Goal: Find specific page/section: Find specific page/section

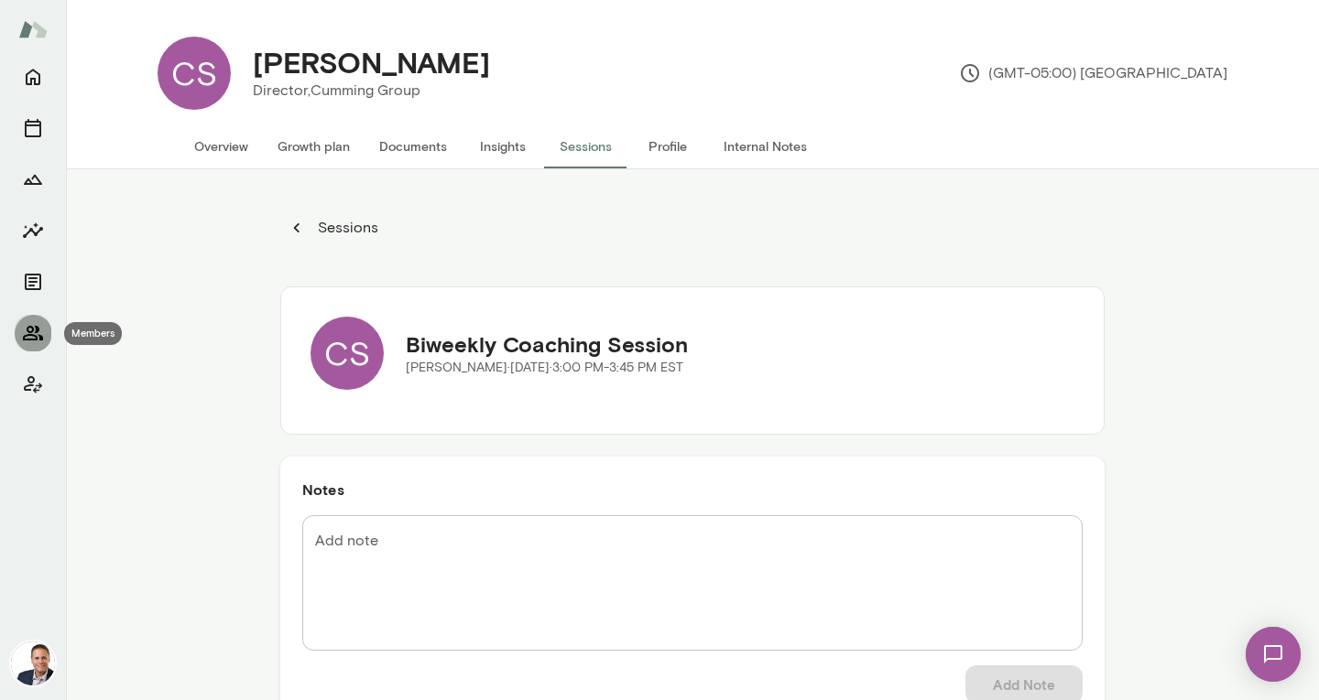
click at [40, 337] on icon "Members" at bounding box center [33, 333] width 20 height 15
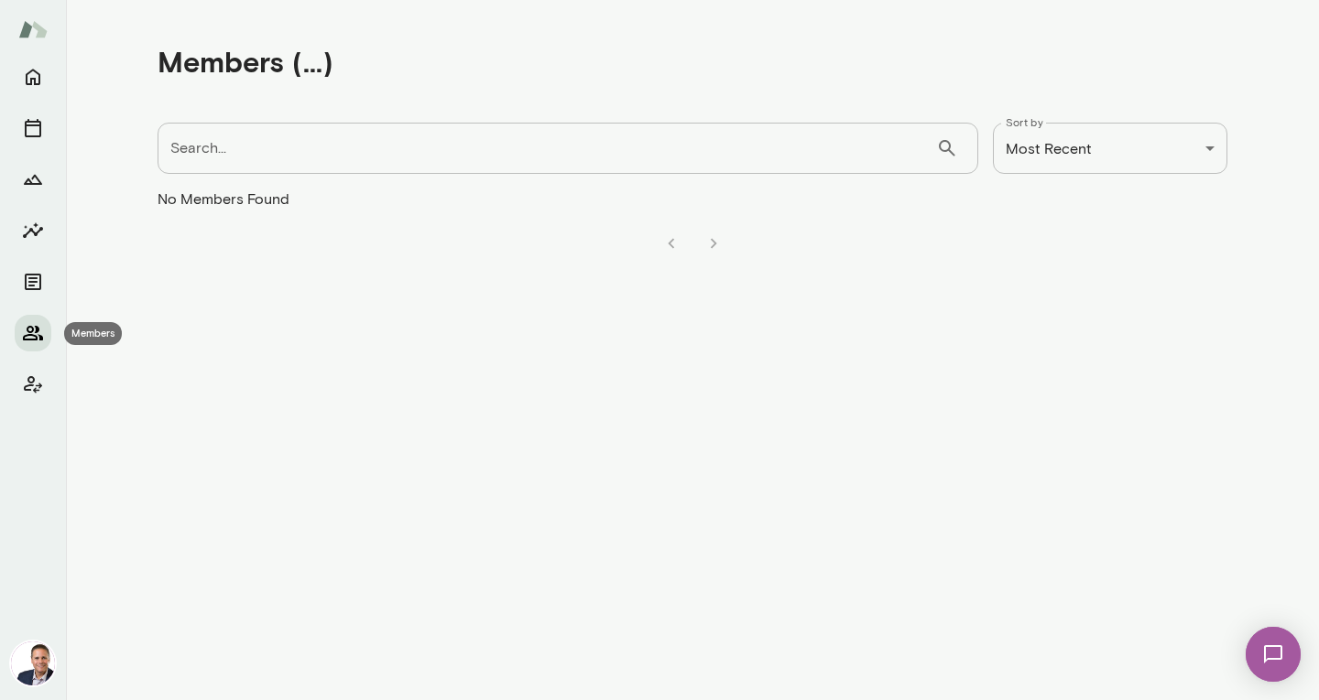
click at [40, 337] on icon "Members" at bounding box center [33, 333] width 20 height 15
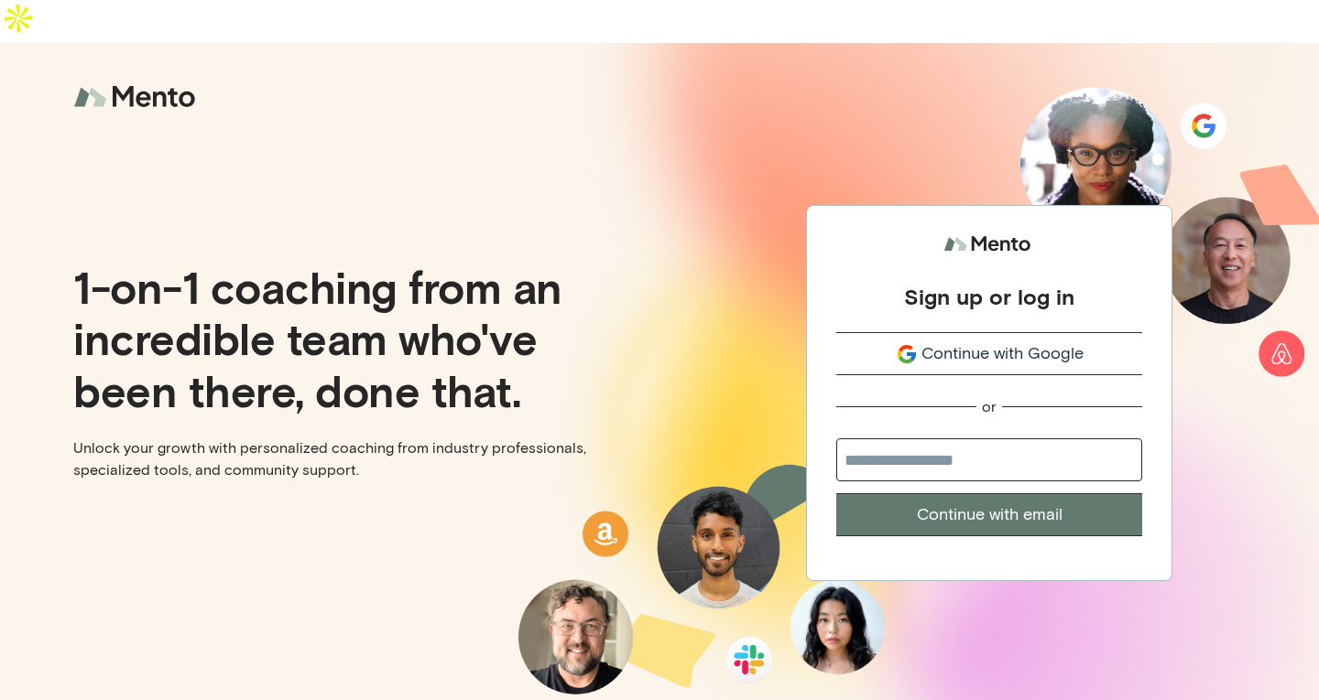
click at [968, 342] on span "Continue with Google" at bounding box center [1002, 354] width 162 height 25
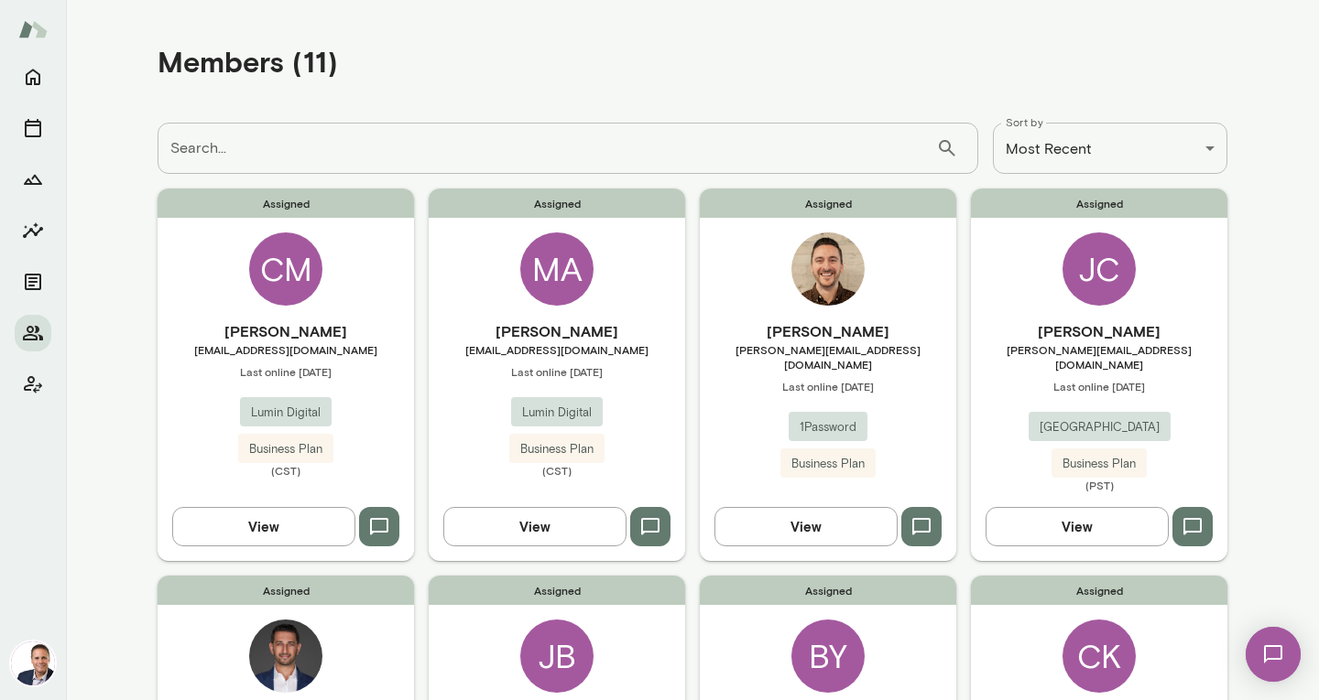
click at [223, 315] on div "Assigned CM Cory Miller cmiller@lumindigital.com Last online October 14 Lumin D…" at bounding box center [285, 375] width 256 height 372
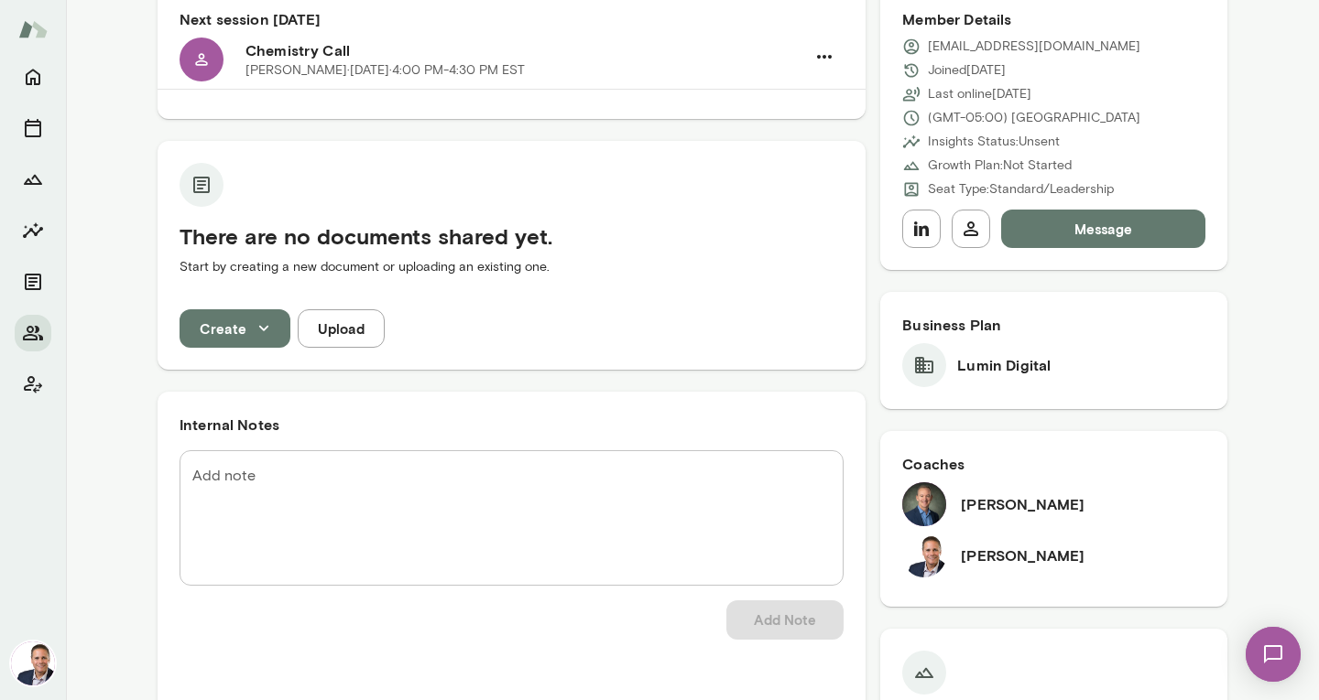
scroll to position [220, 0]
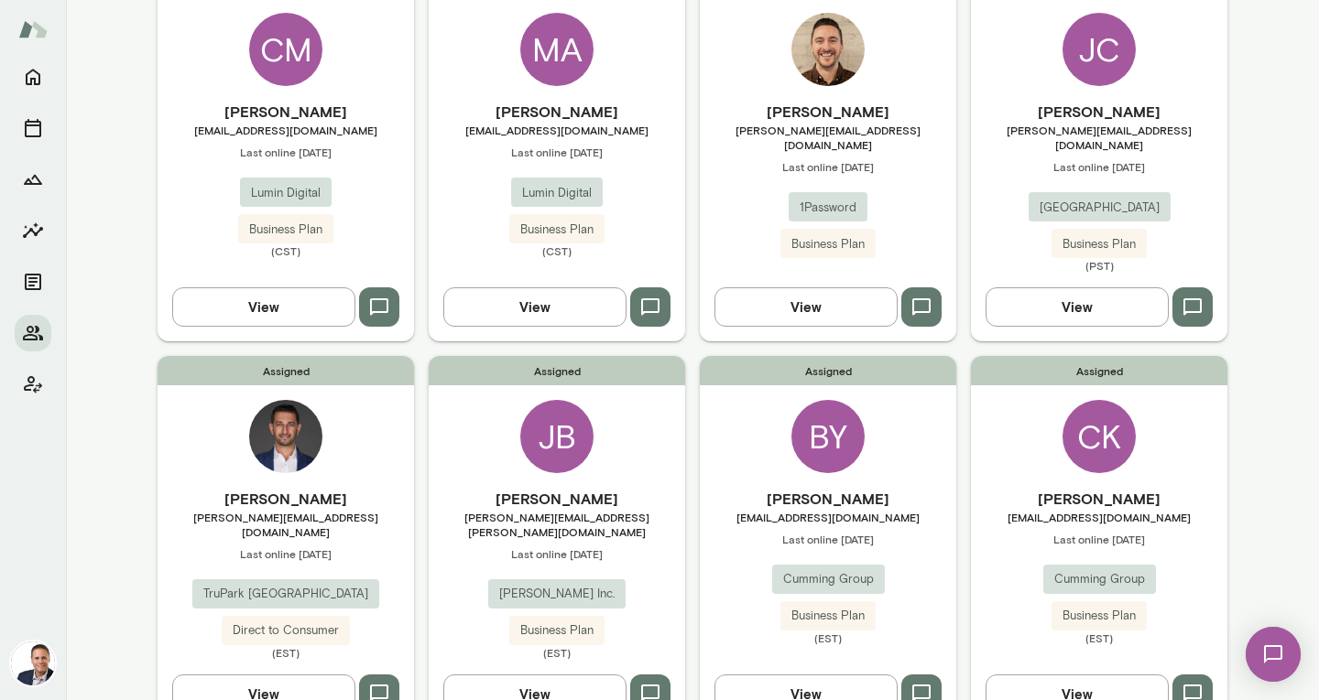
click at [541, 107] on h6 "Moe Abusaad" at bounding box center [557, 112] width 256 height 22
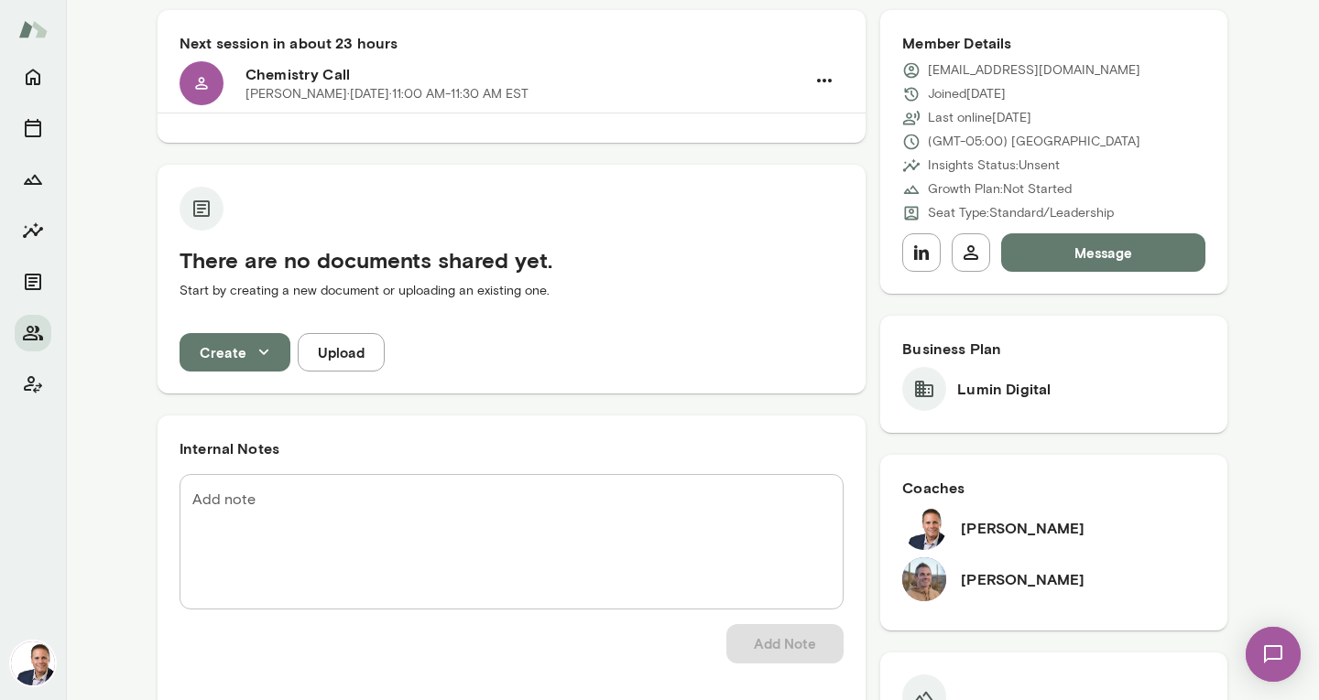
scroll to position [183, 0]
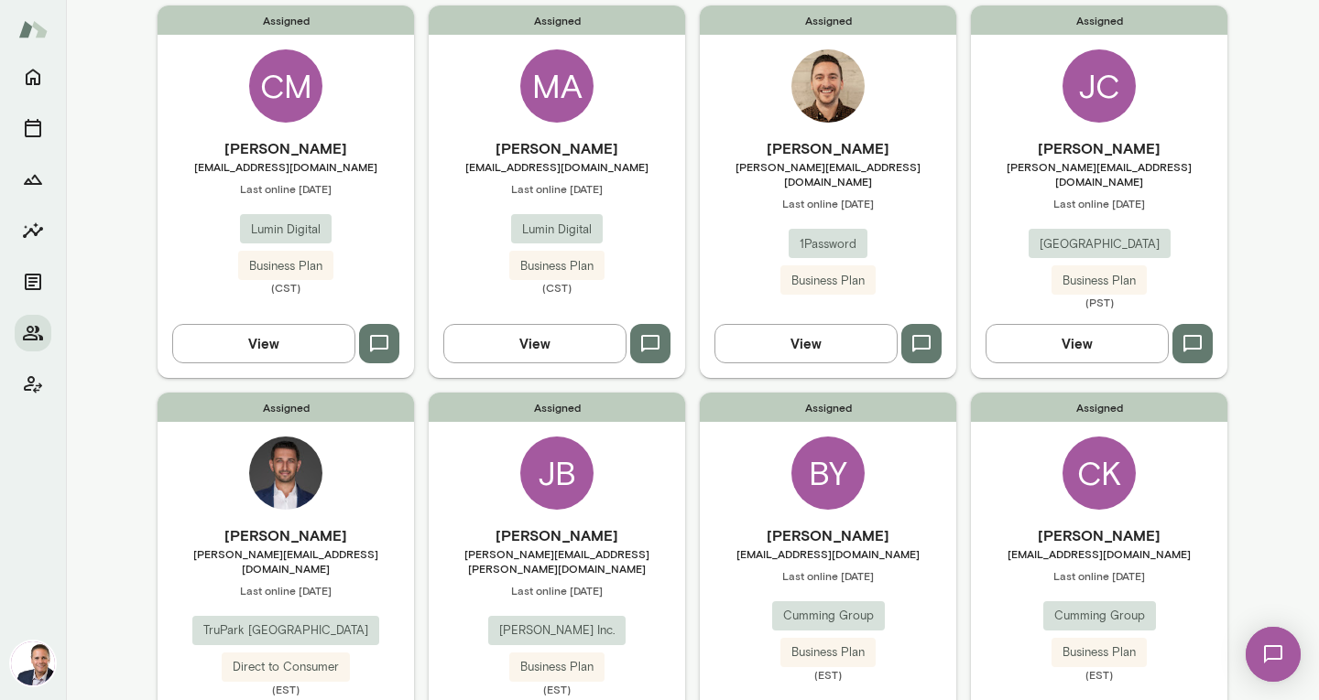
click at [911, 155] on h6 "Steve O'Connor" at bounding box center [828, 148] width 256 height 22
